Goal: Obtain resource: Obtain resource

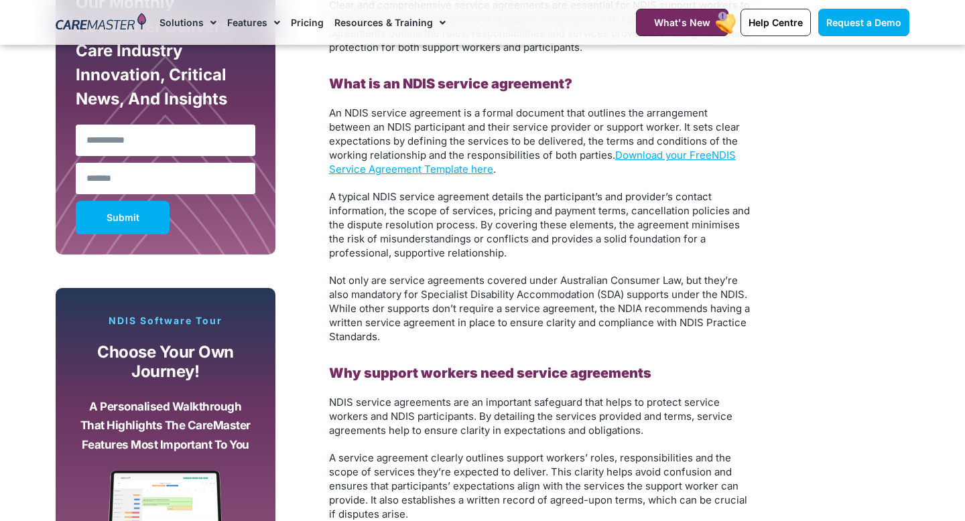
scroll to position [853, 0]
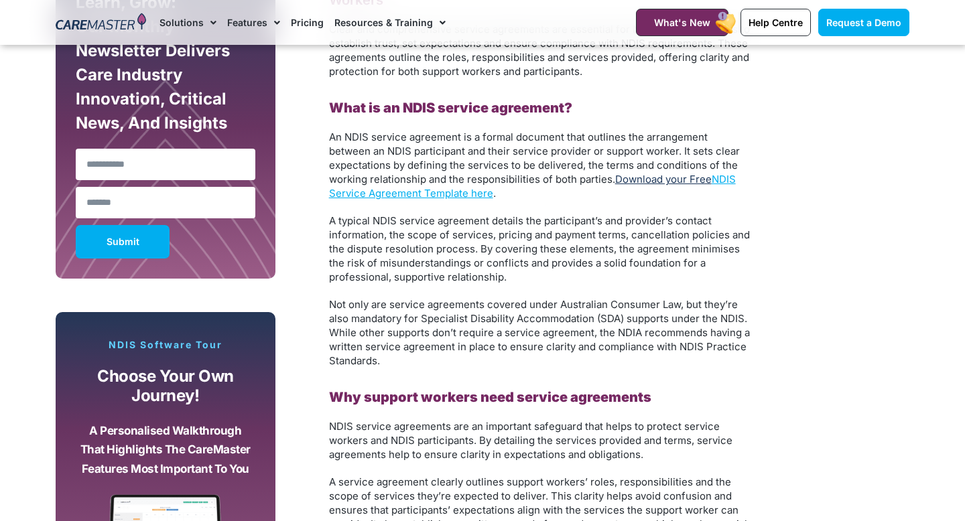
click at [669, 184] on link "Download your Free" at bounding box center [663, 179] width 96 height 13
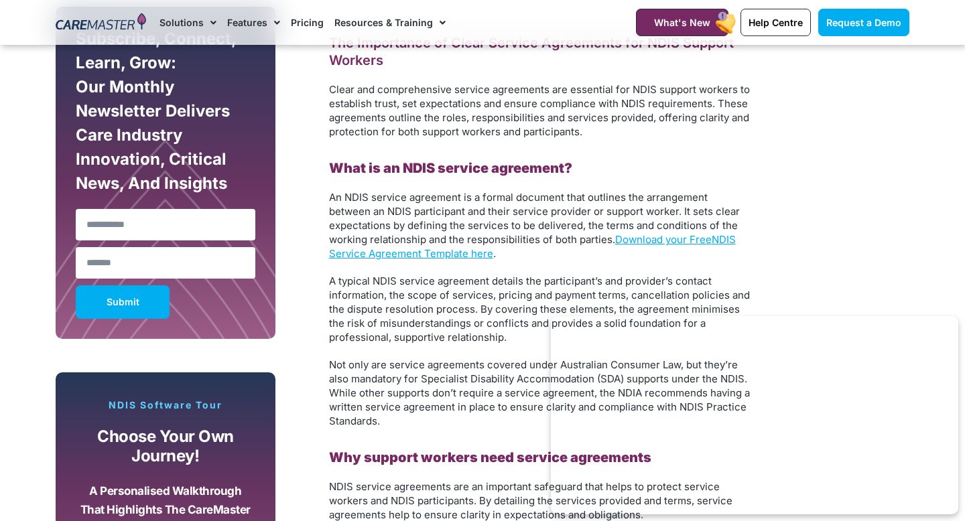
scroll to position [819, 0]
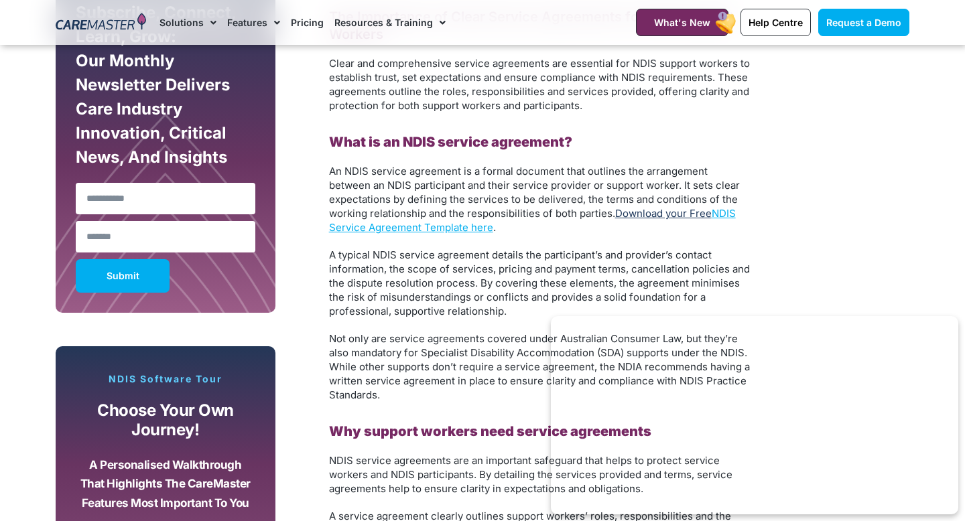
click at [665, 214] on link "Download your Free" at bounding box center [663, 213] width 96 height 13
